Goal: Task Accomplishment & Management: Manage account settings

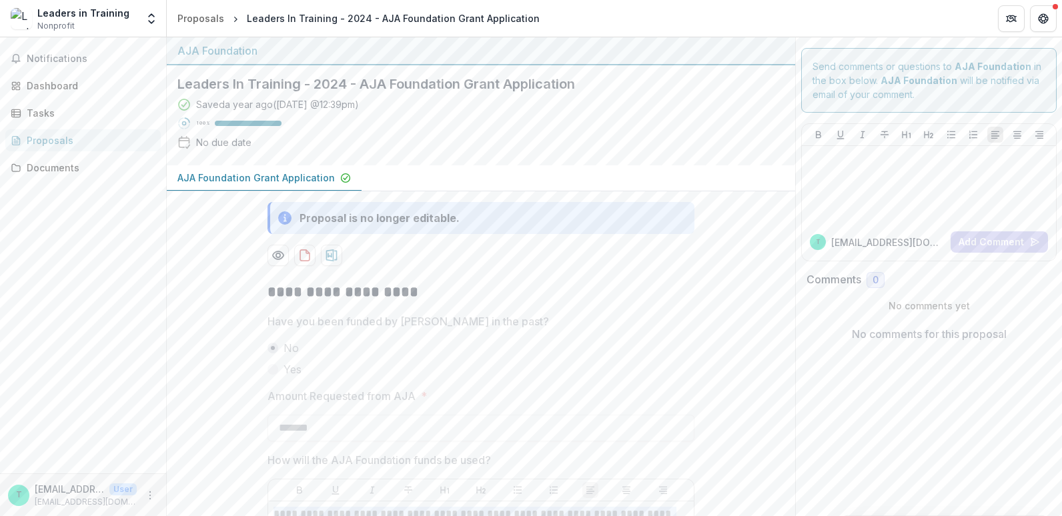
scroll to position [221, 0]
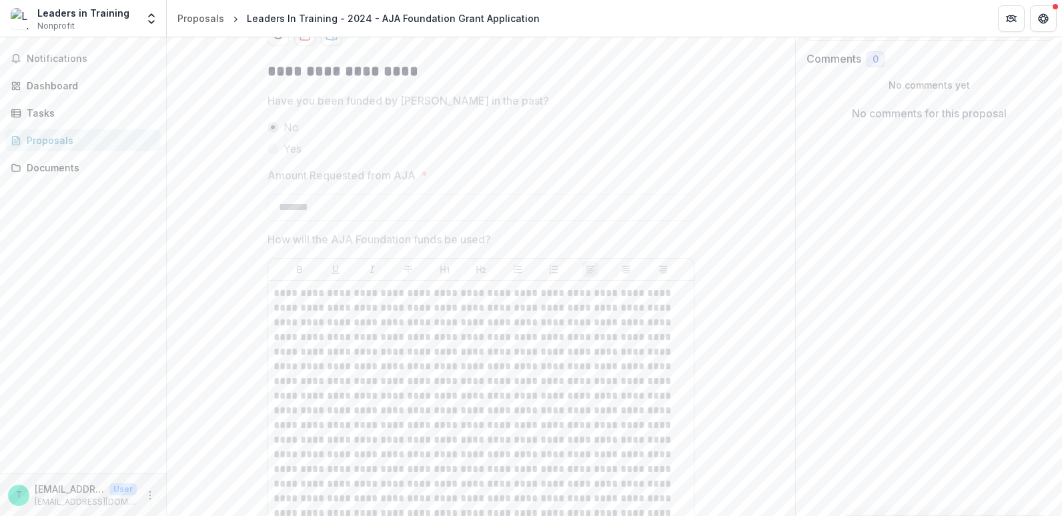
click at [80, 19] on div "Leaders in Training" at bounding box center [83, 13] width 92 height 14
click at [146, 19] on icon "Open entity switcher" at bounding box center [151, 18] width 13 height 13
click at [46, 70] on link "Settings" at bounding box center [83, 74] width 160 height 22
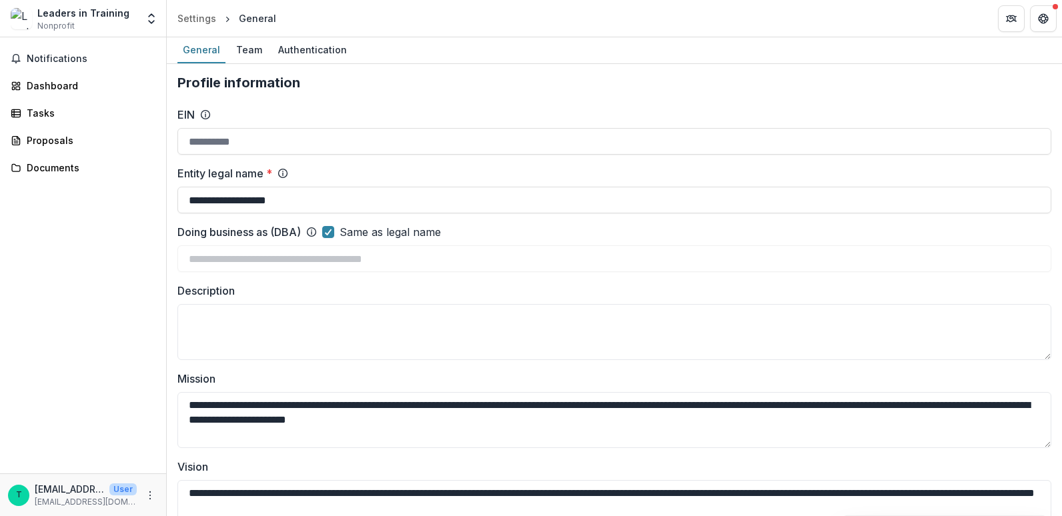
type input "**********"
click at [65, 22] on span "Nonprofit" at bounding box center [55, 26] width 37 height 12
click at [65, 496] on p "[EMAIL_ADDRESS][DOMAIN_NAME]" at bounding box center [69, 489] width 69 height 14
drag, startPoint x: 111, startPoint y: 181, endPoint x: 135, endPoint y: 152, distance: 37.0
click at [111, 177] on div "Notifications Dashboard Tasks Proposals Documents" at bounding box center [83, 255] width 166 height 436
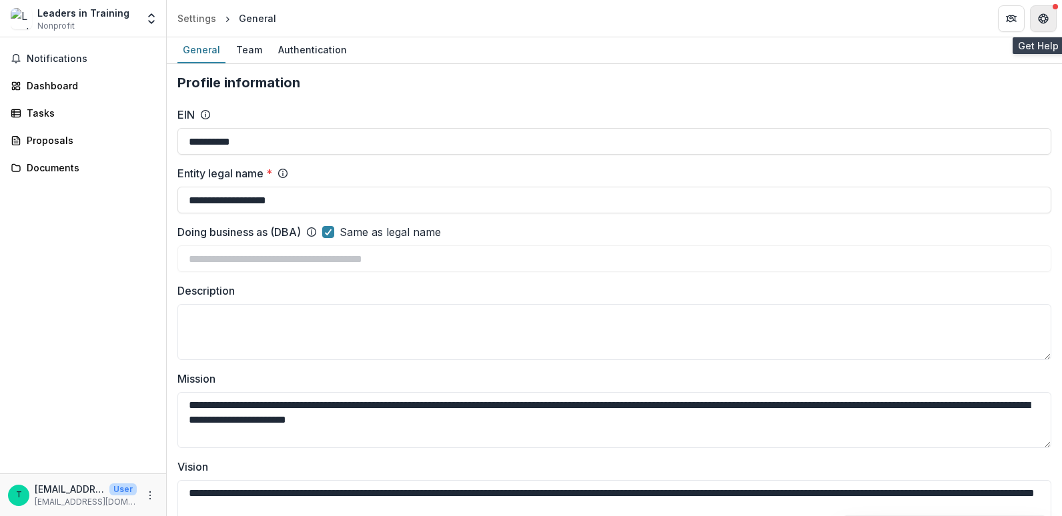
click at [1046, 20] on icon "Get Help" at bounding box center [1046, 18] width 3 height 3
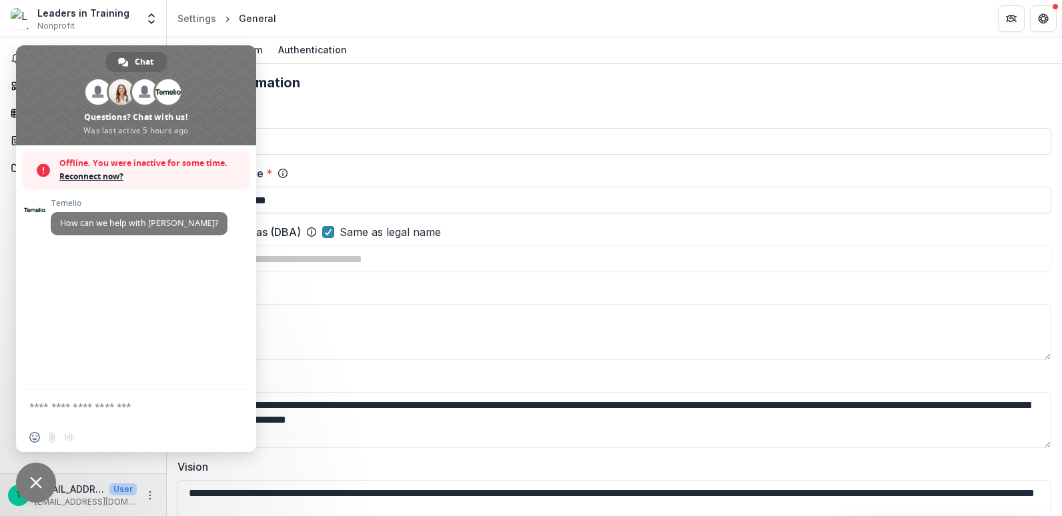
drag, startPoint x: 127, startPoint y: 341, endPoint x: 106, endPoint y: 259, distance: 84.1
click at [126, 337] on div "[PERSON_NAME] How can we help with [PERSON_NAME]?" at bounding box center [136, 267] width 240 height 244
click at [293, 342] on textarea "Description" at bounding box center [614, 332] width 874 height 56
click at [1046, 13] on icon "Get Help" at bounding box center [1043, 18] width 11 height 11
